Goal: Check status: Check status

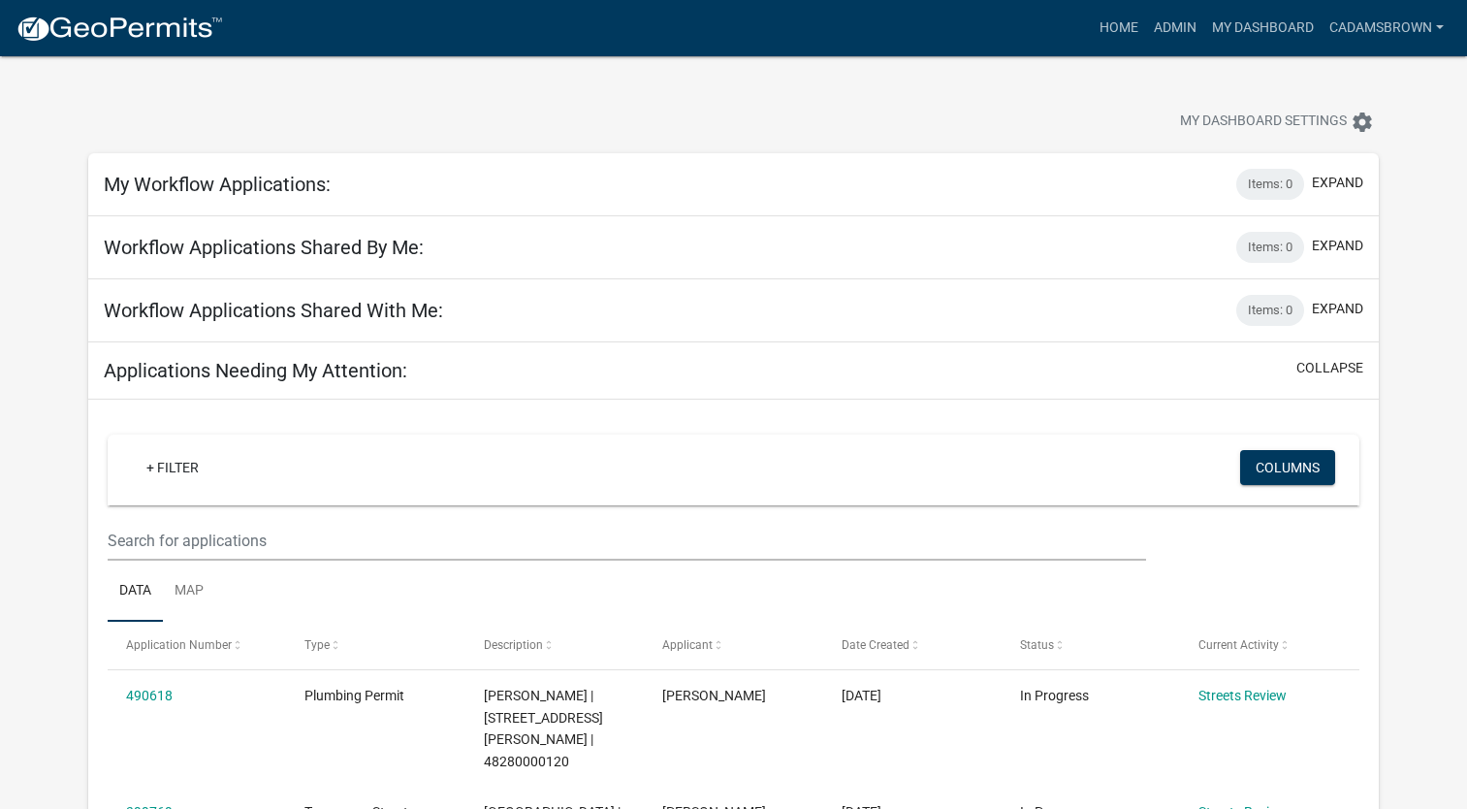
scroll to position [97, 0]
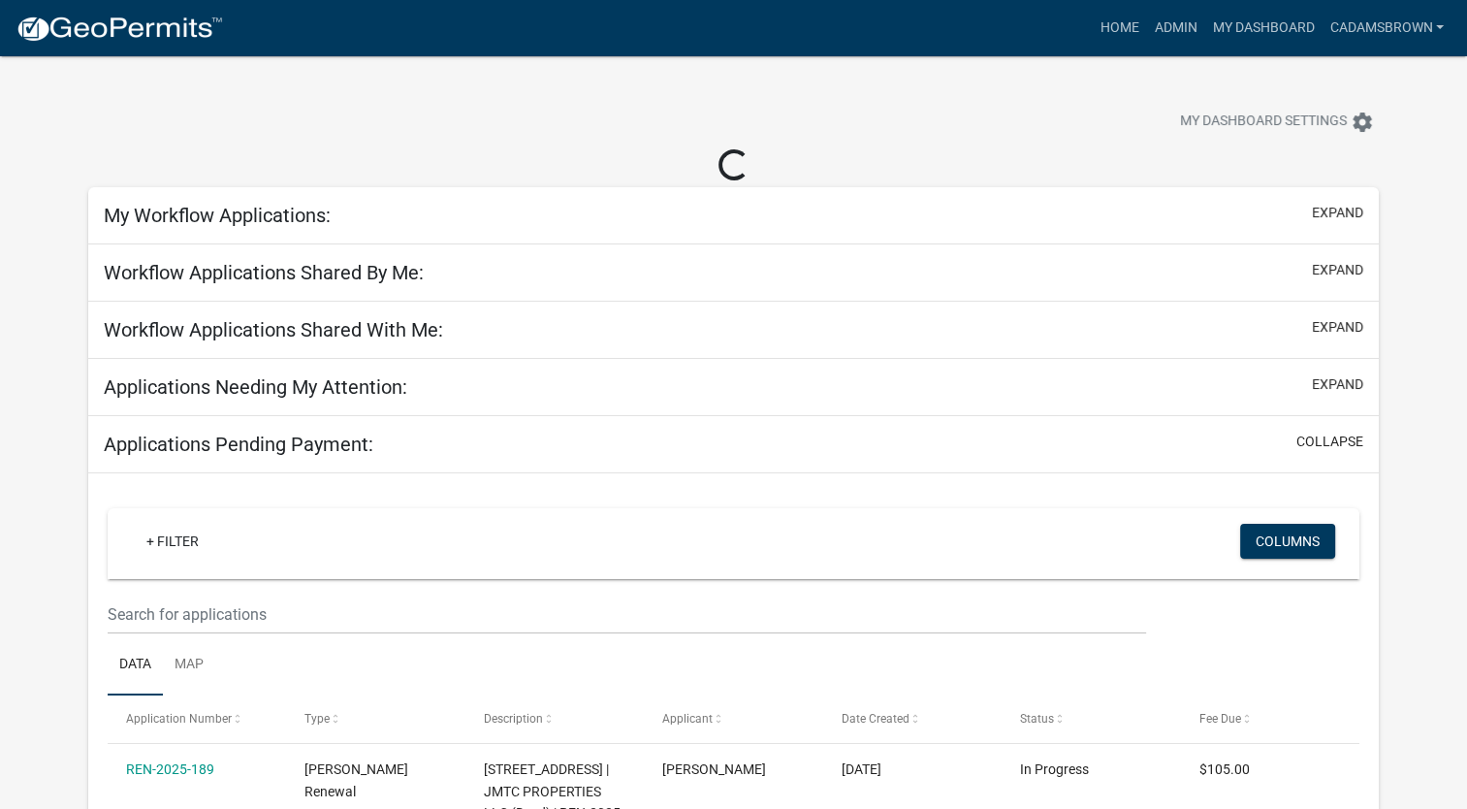
scroll to position [97, 0]
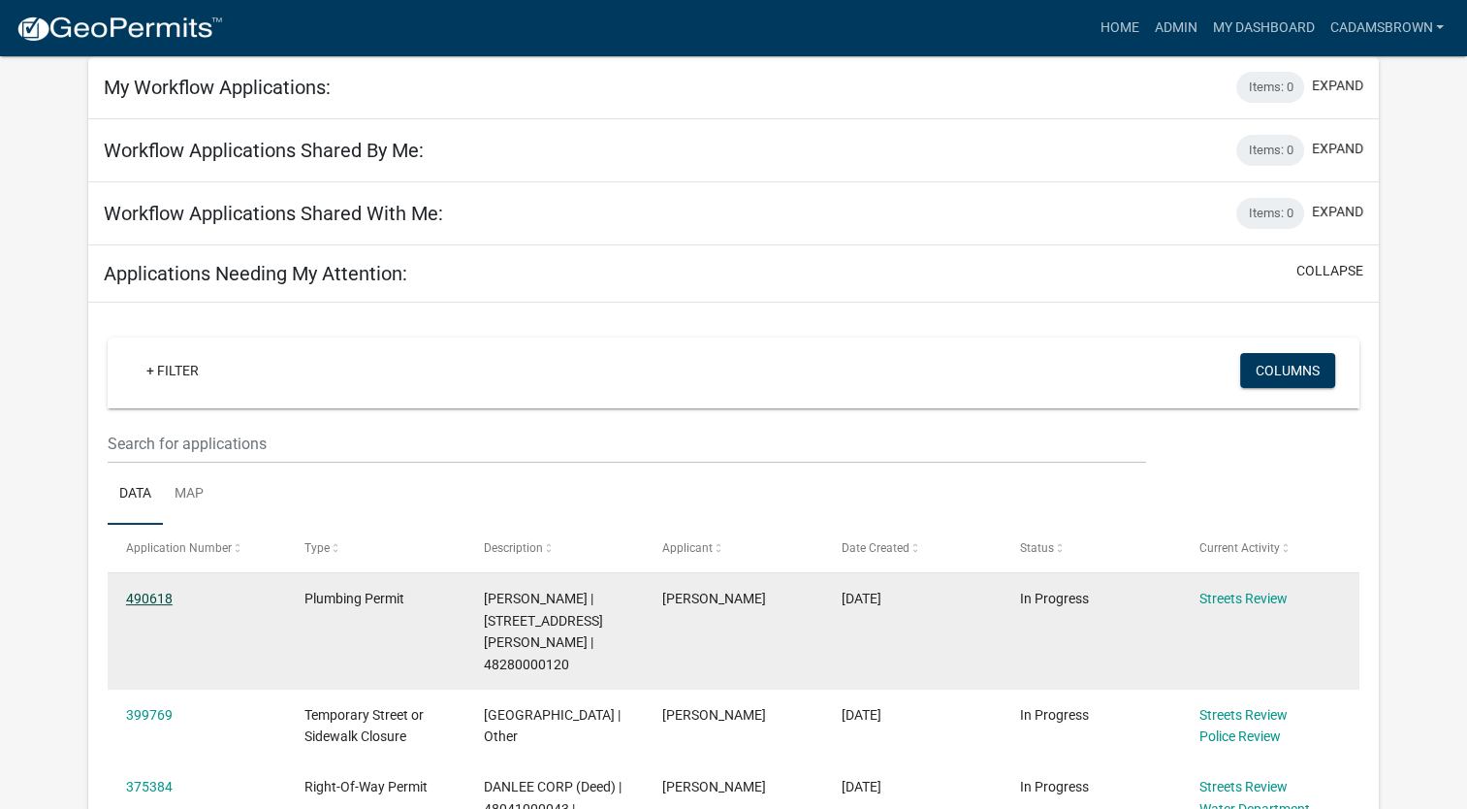
click at [147, 591] on link "490618" at bounding box center [149, 599] width 47 height 16
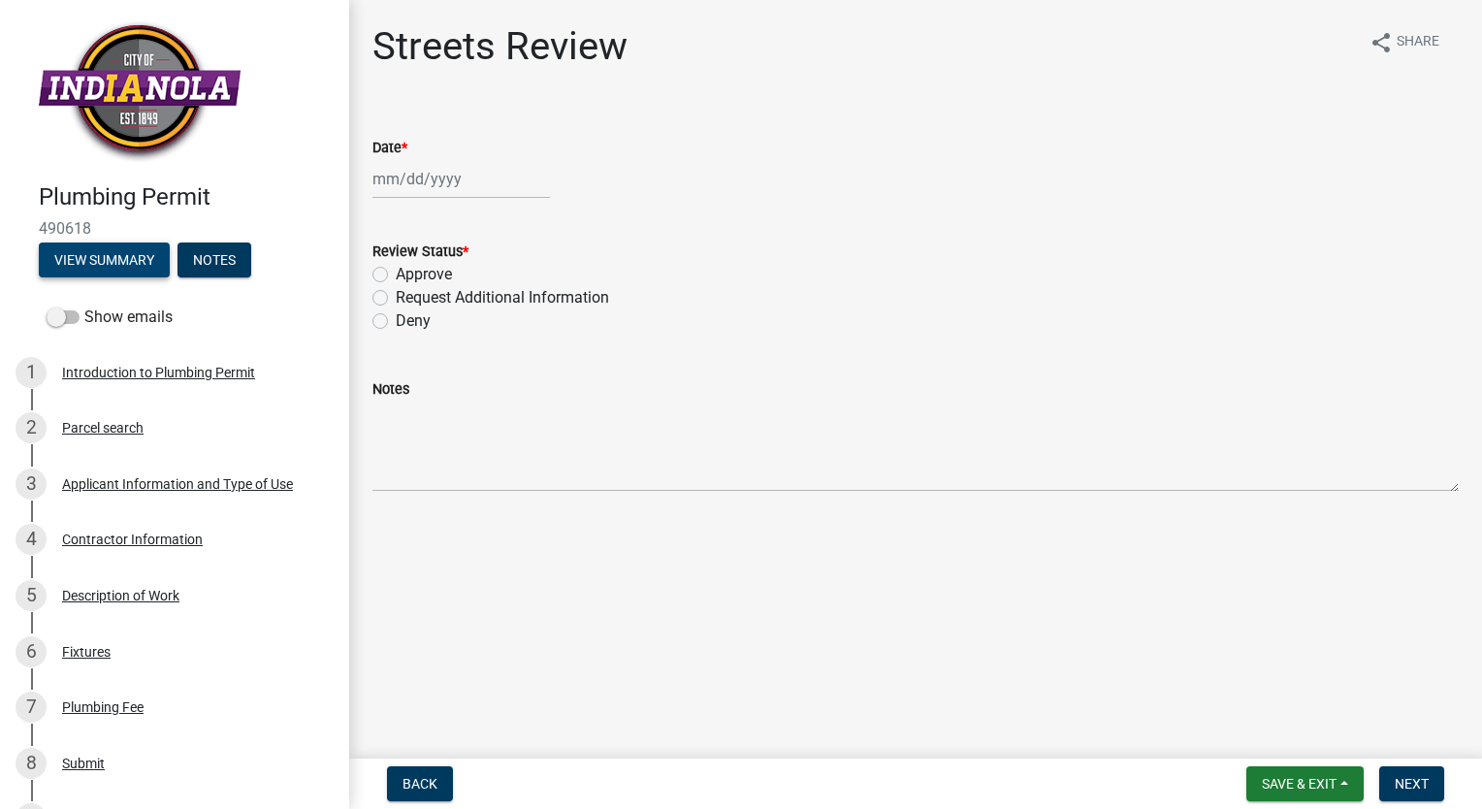
click at [136, 261] on button "View Summary" at bounding box center [104, 259] width 131 height 35
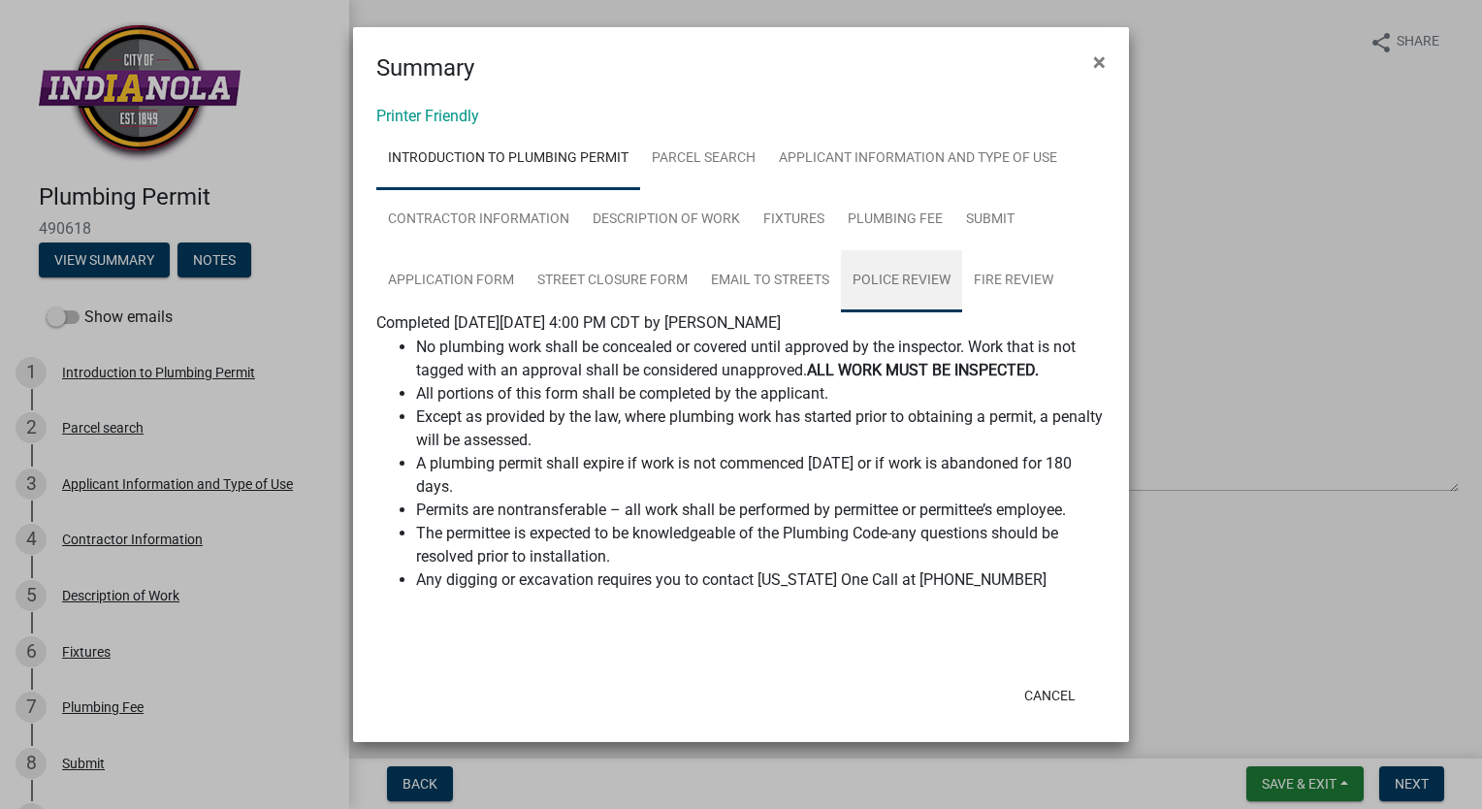
click at [939, 270] on link "Police Review" at bounding box center [901, 281] width 121 height 62
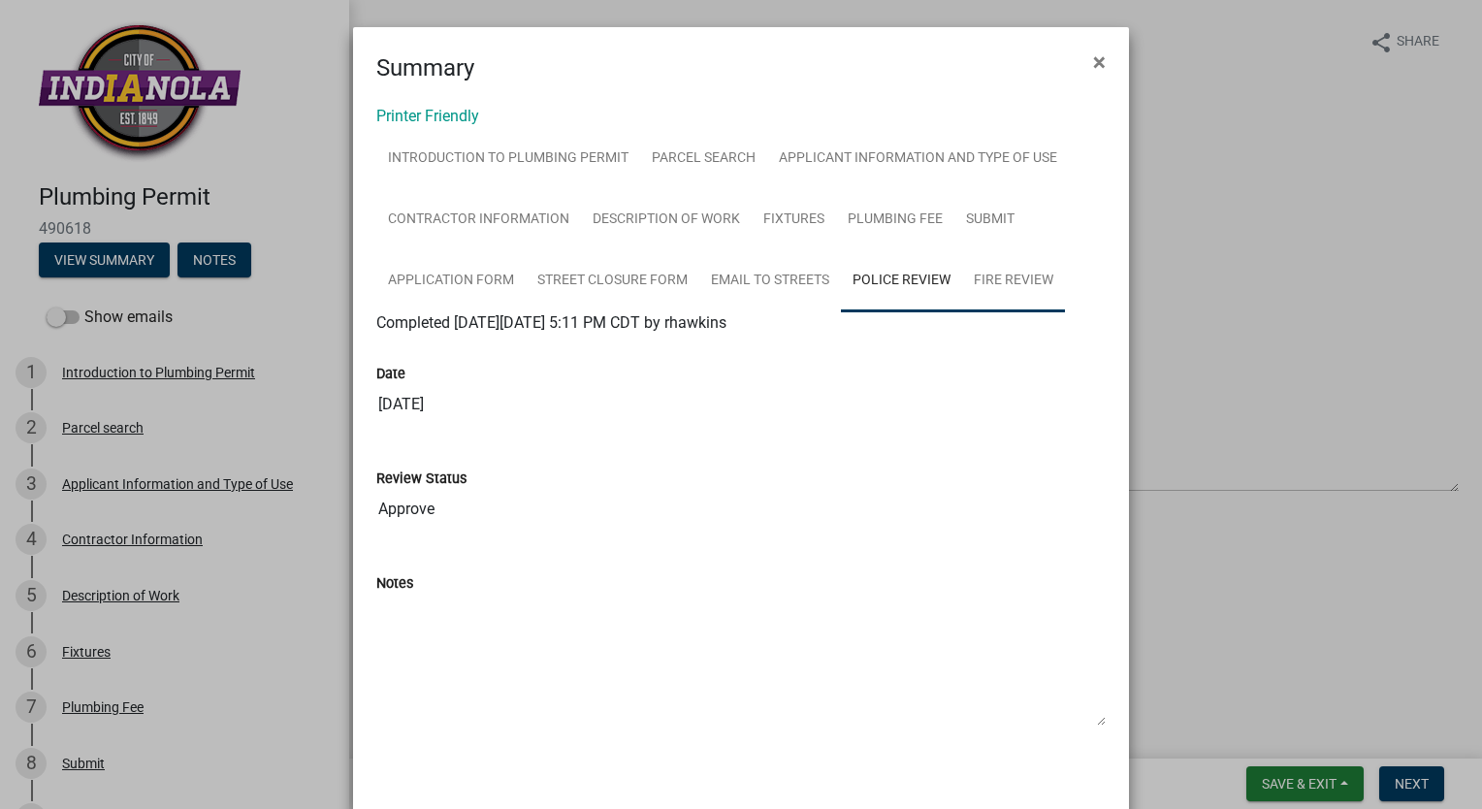
click at [1008, 276] on link "Fire Review" at bounding box center [1013, 281] width 103 height 62
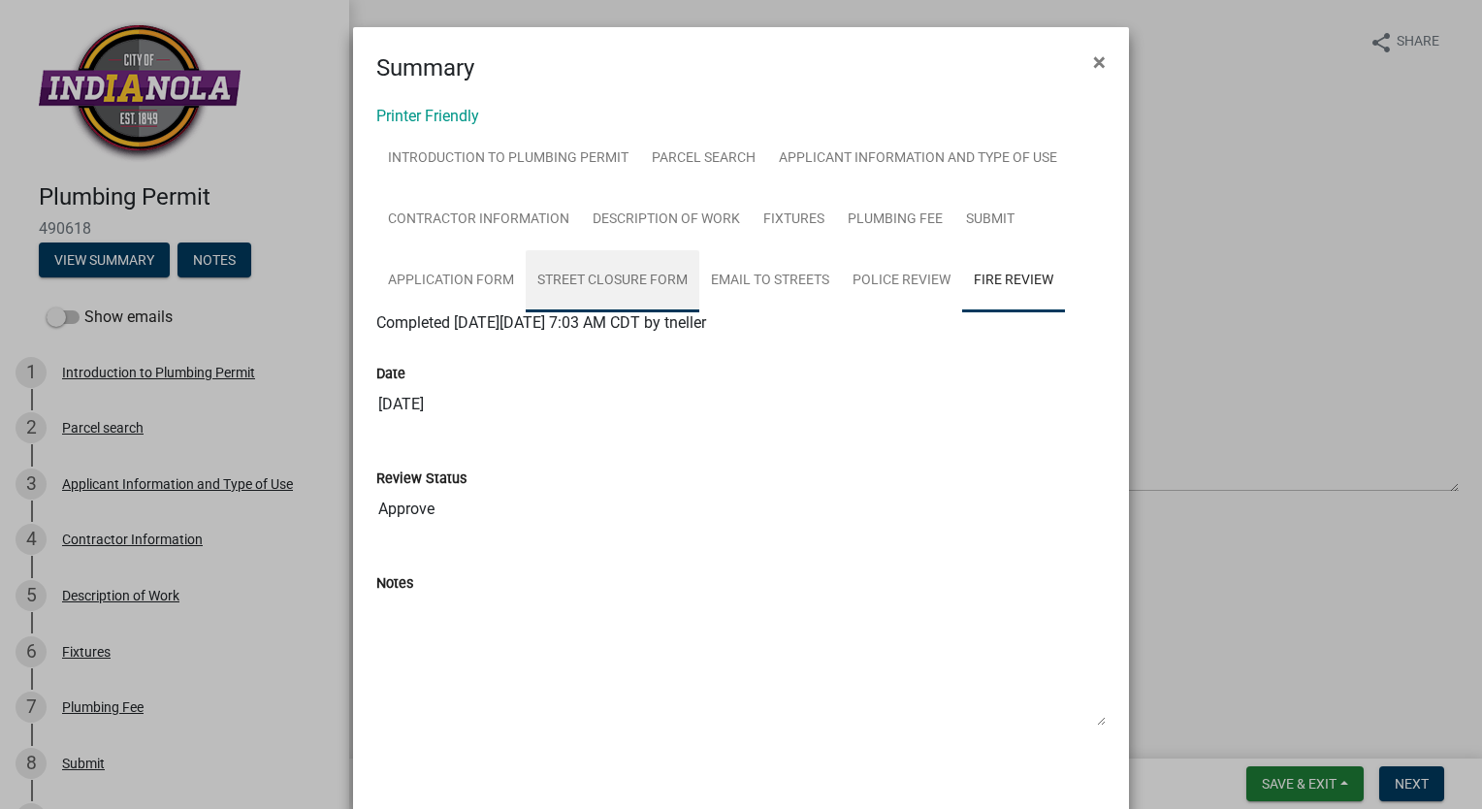
click at [609, 283] on link "Street Closure Form" at bounding box center [613, 281] width 174 height 62
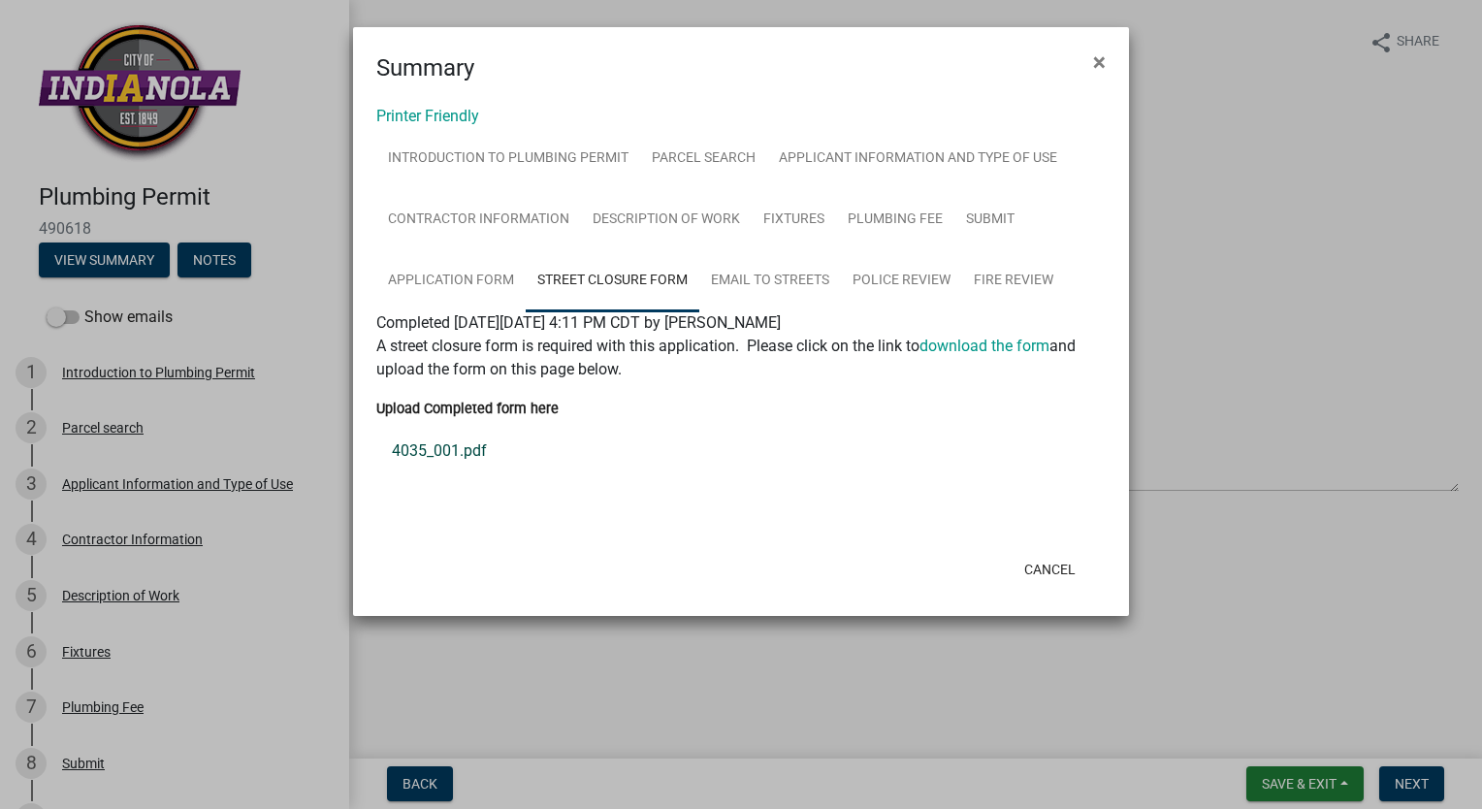
click at [469, 451] on link "4035_001.pdf" at bounding box center [740, 451] width 729 height 47
click at [772, 282] on link "Email to Streets" at bounding box center [770, 281] width 142 height 62
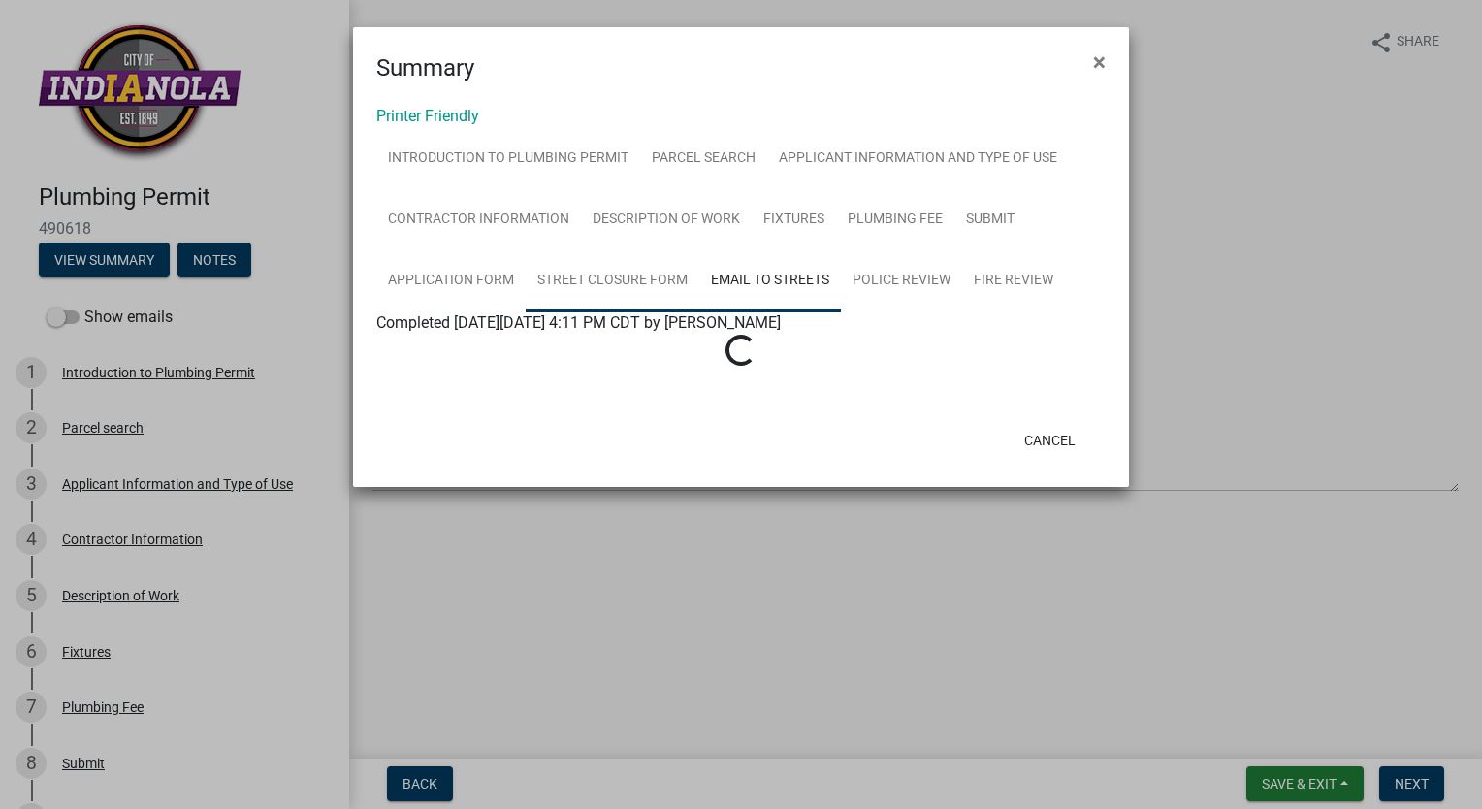
click at [662, 281] on link "Street Closure Form" at bounding box center [613, 281] width 174 height 62
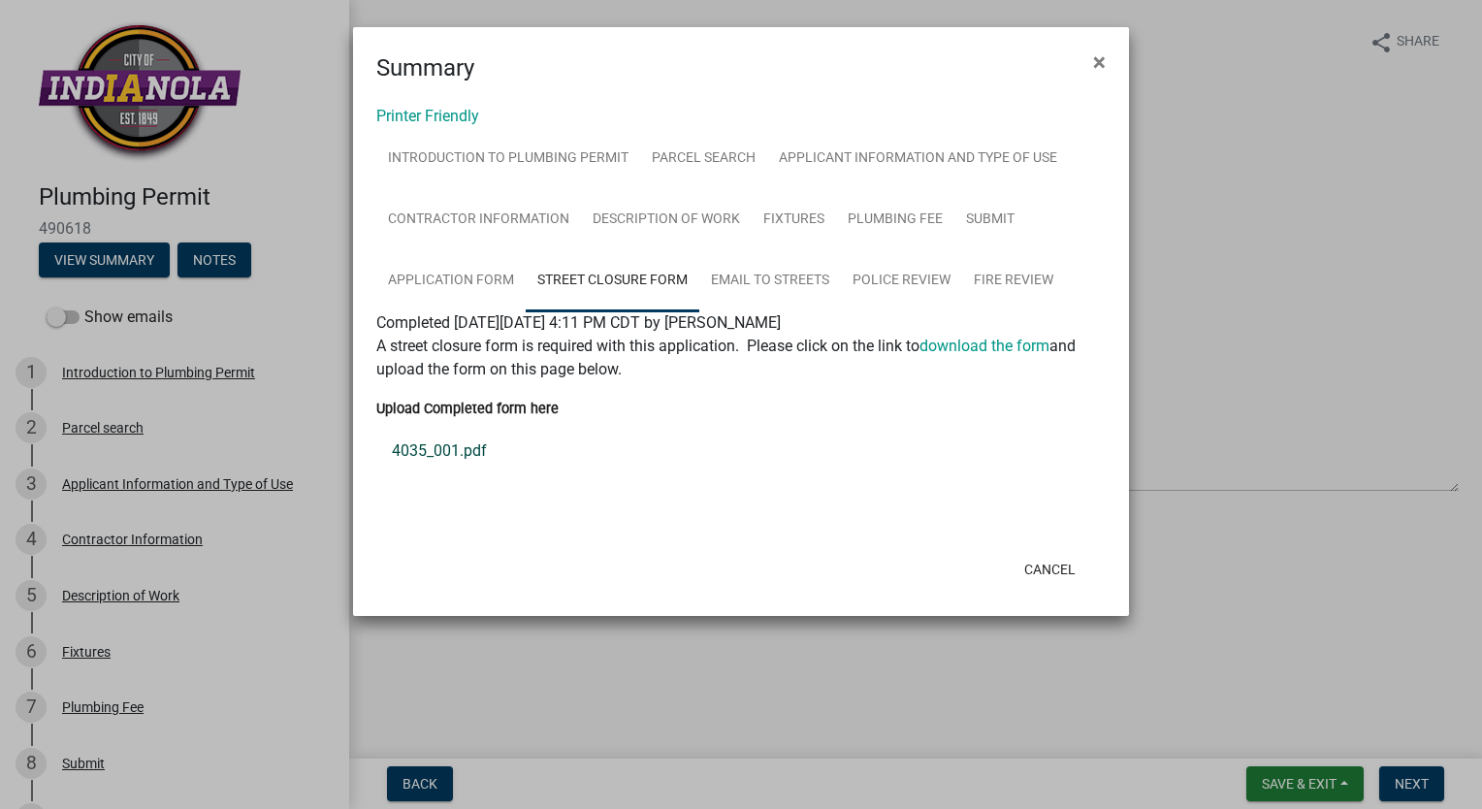
click at [474, 445] on link "4035_001.pdf" at bounding box center [740, 451] width 729 height 47
